Goal: Task Accomplishment & Management: Manage account settings

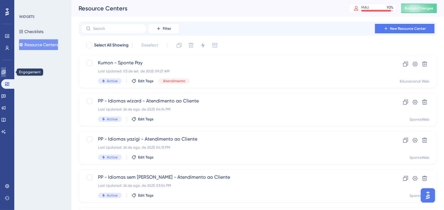
drag, startPoint x: 8, startPoint y: 71, endPoint x: 44, endPoint y: 74, distance: 36.1
click at [6, 71] on icon at bounding box center [3, 72] width 5 height 5
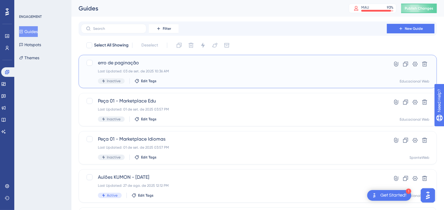
click at [220, 69] on div "Last Updated: 03 de set. de 2025 10:36 AM" at bounding box center [234, 71] width 272 height 5
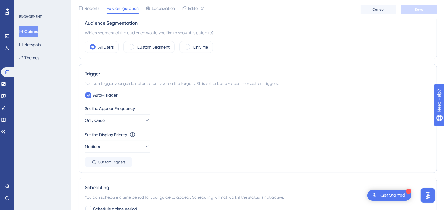
scroll to position [231, 0]
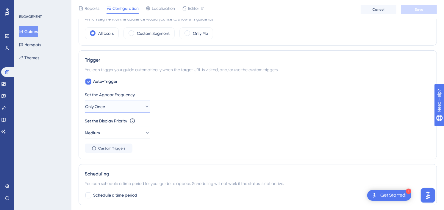
click at [134, 109] on button "Only Once" at bounding box center [117, 107] width 65 height 12
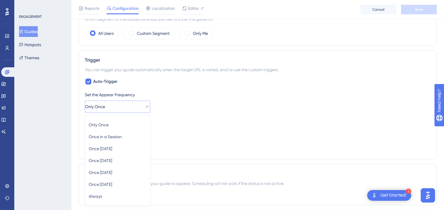
scroll to position [287, 0]
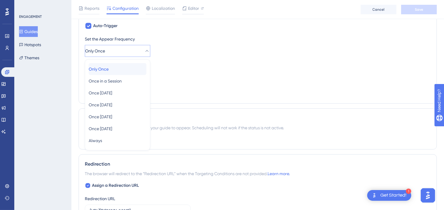
click at [109, 71] on span "Only Once" at bounding box center [99, 68] width 20 height 7
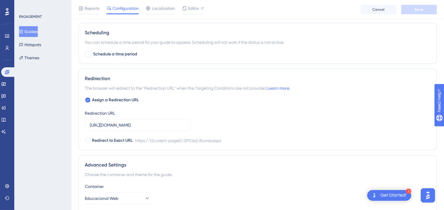
scroll to position [386, 0]
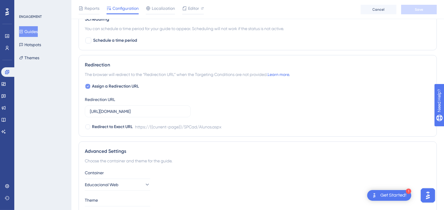
click at [124, 86] on span "Assign a Redirection URL" at bounding box center [115, 86] width 47 height 7
checkbox input "false"
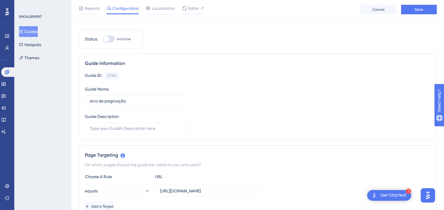
scroll to position [0, 0]
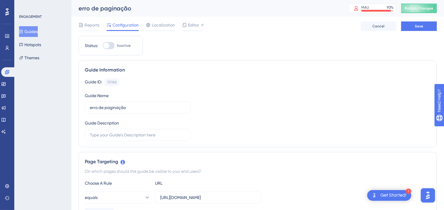
click at [108, 46] on div at bounding box center [106, 46] width 6 height 6
click at [103, 46] on input "Inactive" at bounding box center [102, 46] width 0 height 0
checkbox input "true"
click at [414, 27] on button "Save" at bounding box center [419, 26] width 36 height 10
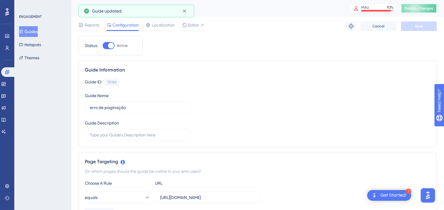
click at [427, 8] on span "Publish Changes" at bounding box center [419, 8] width 29 height 5
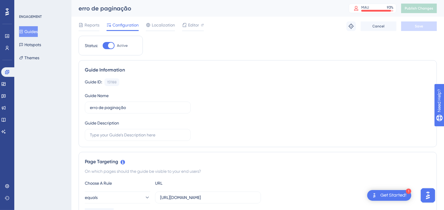
click at [299, 105] on div "Guide ID: 151188 Copy Guide Name erro de paginação Guide Description" at bounding box center [258, 109] width 346 height 63
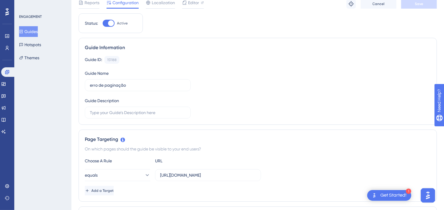
scroll to position [33, 0]
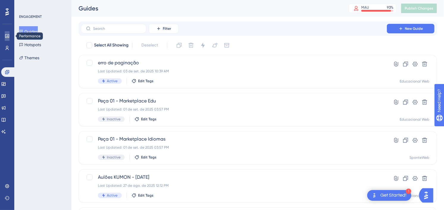
click at [10, 35] on link at bounding box center [7, 36] width 5 height 10
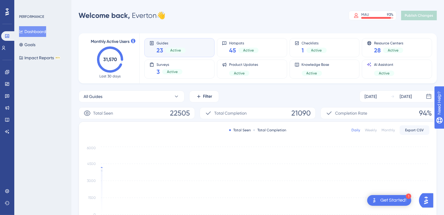
click at [338, 94] on div "All Guides Filter Aug 28 2025 Sep 03 2025" at bounding box center [258, 96] width 358 height 12
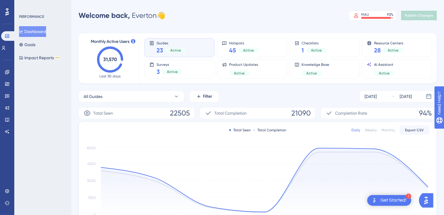
click at [344, 94] on div "All Guides Filter Aug 28 2025 Sep 03 2025" at bounding box center [258, 96] width 358 height 12
click at [324, 97] on div "All Guides Filter Aug 28 2025 Sep 03 2025" at bounding box center [258, 96] width 358 height 12
click at [333, 96] on div "All Guides Filter Aug 28 2025 Sep 03 2025" at bounding box center [258, 96] width 358 height 12
click at [322, 22] on div "Performance Users Engagement Widgets Feedback Product Updates Knowledge Base AI…" at bounding box center [257, 193] width 373 height 366
click at [336, 20] on div "Welcome back, Everton 👋 MAU 93 % Click to see add-on and upgrade options Publis…" at bounding box center [258, 16] width 358 height 12
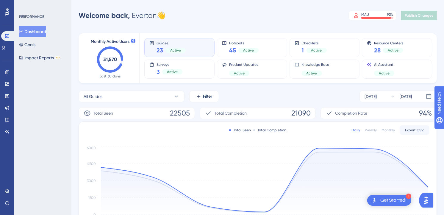
click at [314, 17] on div "Welcome back, Everton 👋 MAU 93 % Click to see add-on and upgrade options Publis…" at bounding box center [258, 16] width 358 height 12
click at [316, 18] on div "Welcome back, Everton 👋 MAU 93 % Click to see add-on and upgrade options Publis…" at bounding box center [258, 16] width 358 height 12
click at [341, 23] on div "Performance Users Engagement Widgets Feedback Product Updates Knowledge Base AI…" at bounding box center [257, 193] width 373 height 366
